Goal: Information Seeking & Learning: Learn about a topic

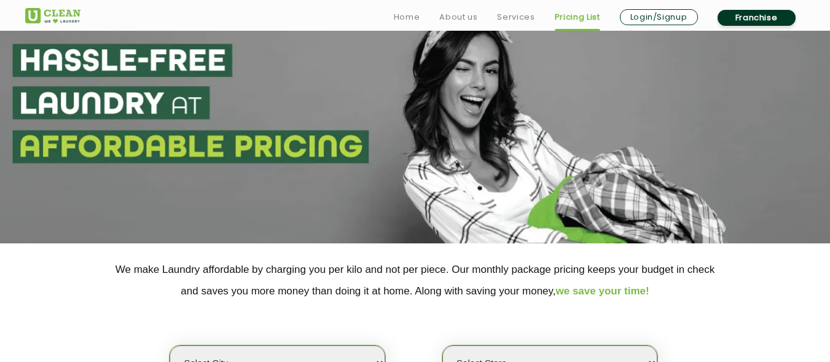
scroll to position [184, 0]
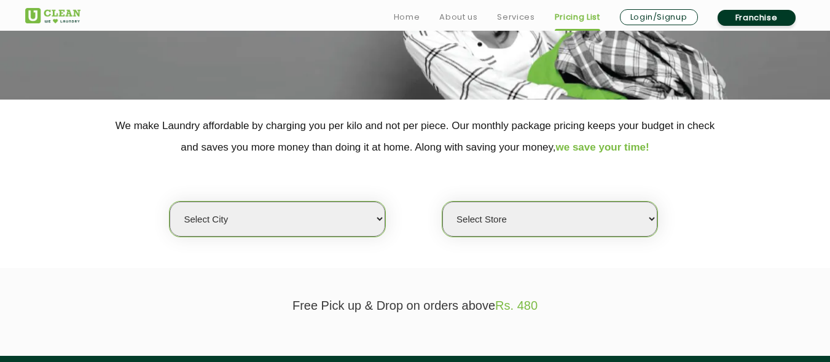
click at [369, 218] on select "Select city [GEOGRAPHIC_DATA] [GEOGRAPHIC_DATA] [GEOGRAPHIC_DATA] [GEOGRAPHIC_D…" at bounding box center [277, 219] width 215 height 35
select select "4"
click at [170, 202] on select "Select city [GEOGRAPHIC_DATA] [GEOGRAPHIC_DATA] [GEOGRAPHIC_DATA] [GEOGRAPHIC_D…" at bounding box center [277, 219] width 215 height 35
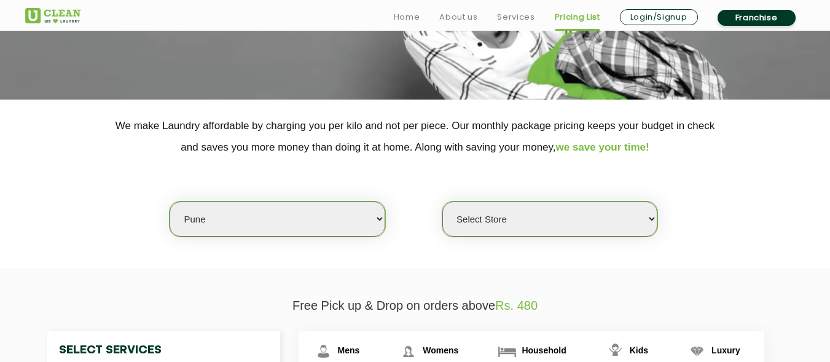
click at [646, 221] on select "Select Store [GEOGRAPHIC_DATA] [GEOGRAPHIC_DATA] [GEOGRAPHIC_DATA] [GEOGRAPHIC_…" at bounding box center [549, 219] width 215 height 35
select select "277"
click at [442, 202] on select "Select Store [GEOGRAPHIC_DATA] [GEOGRAPHIC_DATA] [GEOGRAPHIC_DATA] [GEOGRAPHIC_…" at bounding box center [549, 219] width 215 height 35
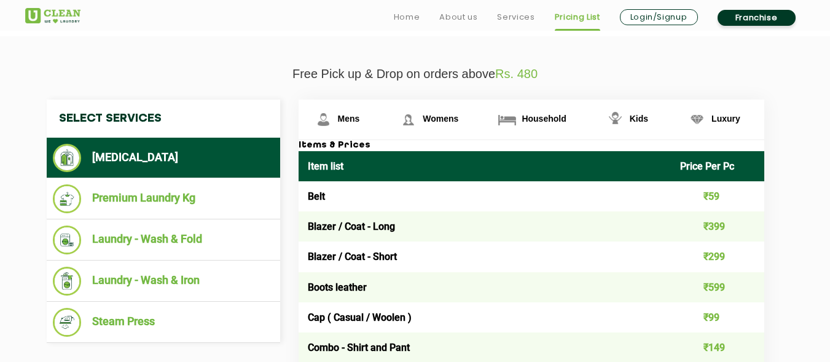
scroll to position [430, 0]
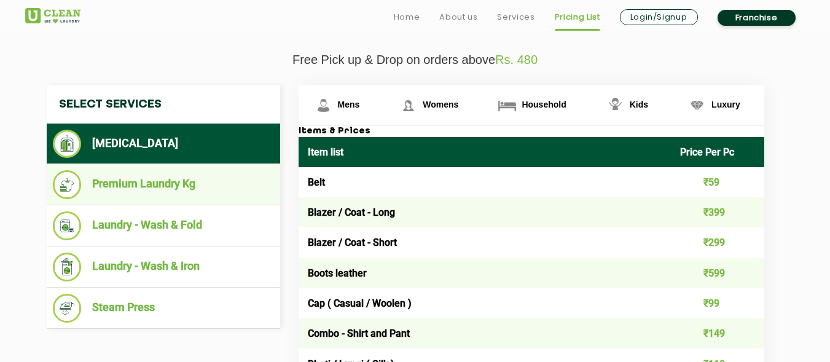
click at [158, 182] on li "Premium Laundry Kg" at bounding box center [163, 184] width 221 height 29
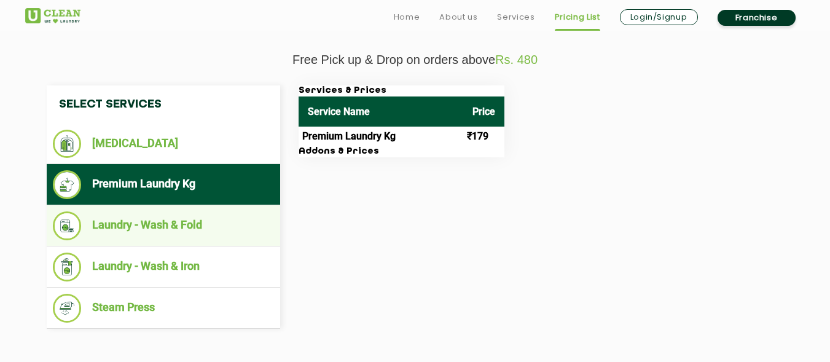
click at [186, 221] on li "Laundry - Wash & Fold" at bounding box center [163, 225] width 221 height 29
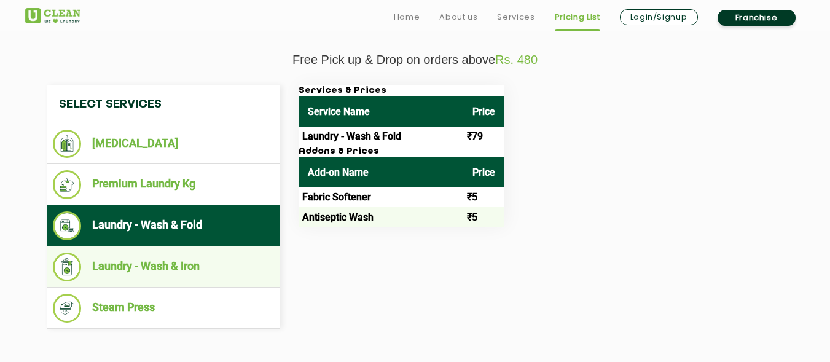
click at [160, 266] on li "Laundry - Wash & Iron" at bounding box center [163, 267] width 221 height 29
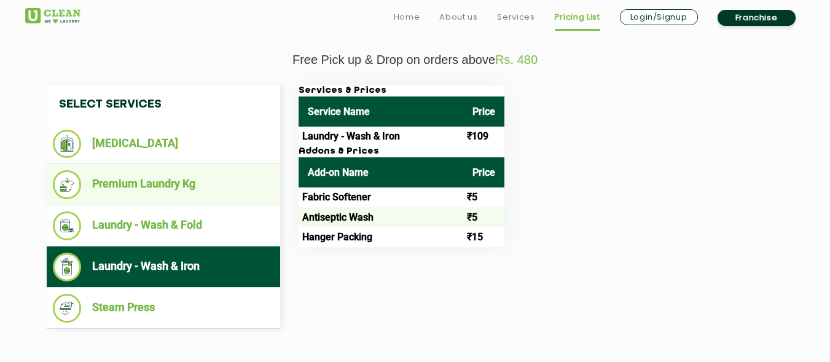
click at [143, 182] on li "Premium Laundry Kg" at bounding box center [163, 184] width 221 height 29
